Goal: Check status: Check status

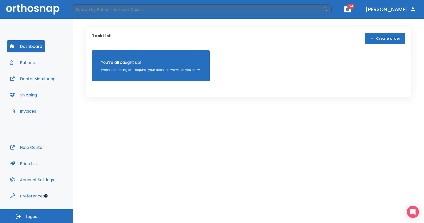
click at [25, 65] on button "Patients" at bounding box center [23, 62] width 33 height 12
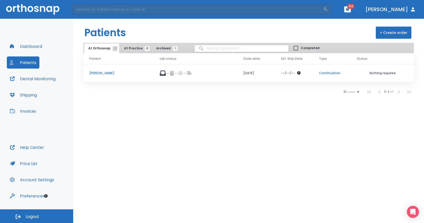
click at [31, 94] on button "Shipping" at bounding box center [23, 95] width 33 height 12
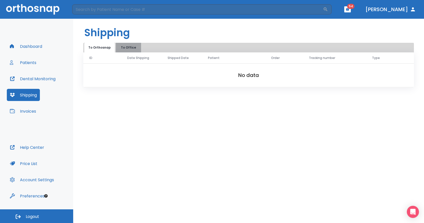
click at [120, 45] on button "To Office" at bounding box center [128, 48] width 25 height 10
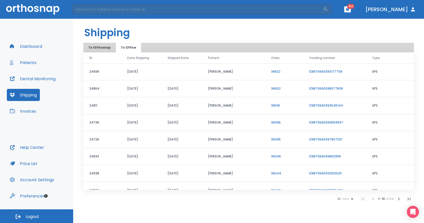
click at [333, 73] on link "1Z88706A0390177708" at bounding box center [325, 71] width 33 height 4
